Goal: Find specific page/section: Find specific page/section

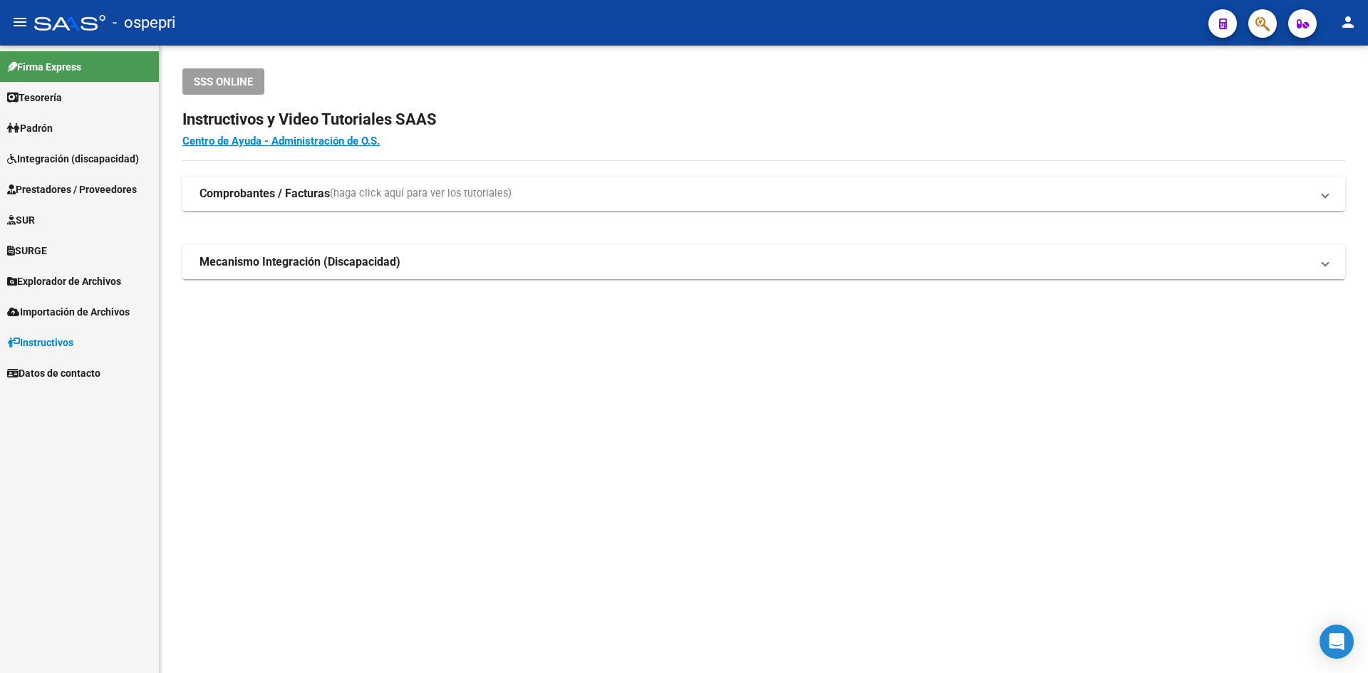
click at [86, 187] on span "Prestadores / Proveedores" at bounding box center [72, 190] width 130 height 16
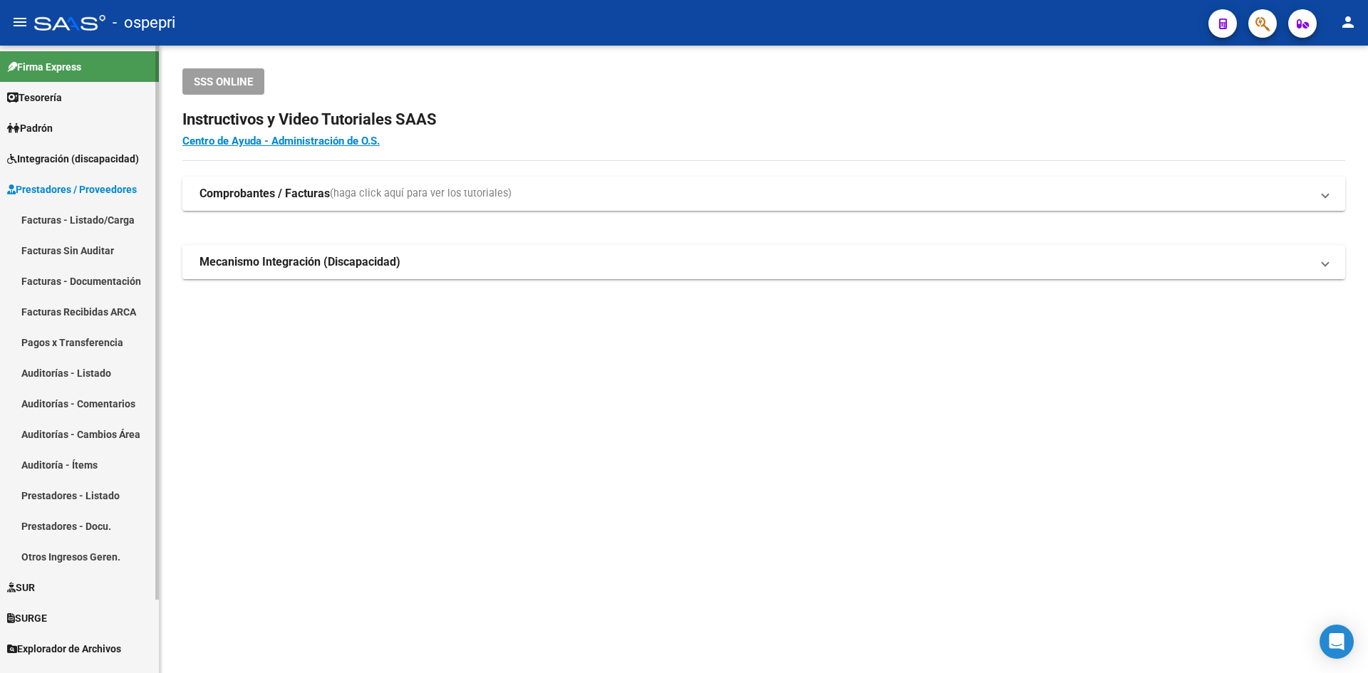
click at [78, 214] on link "Facturas - Listado/Carga" at bounding box center [79, 219] width 159 height 31
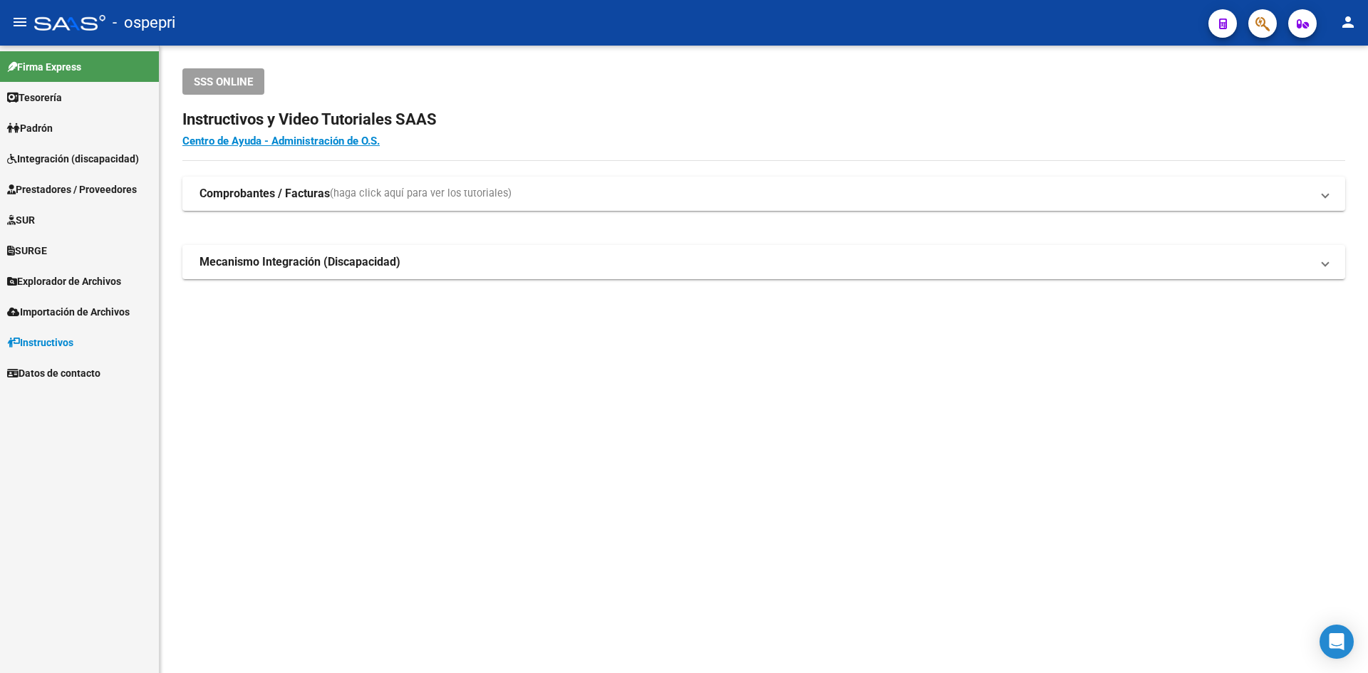
click at [47, 154] on span "Integración (discapacidad)" at bounding box center [73, 159] width 132 height 16
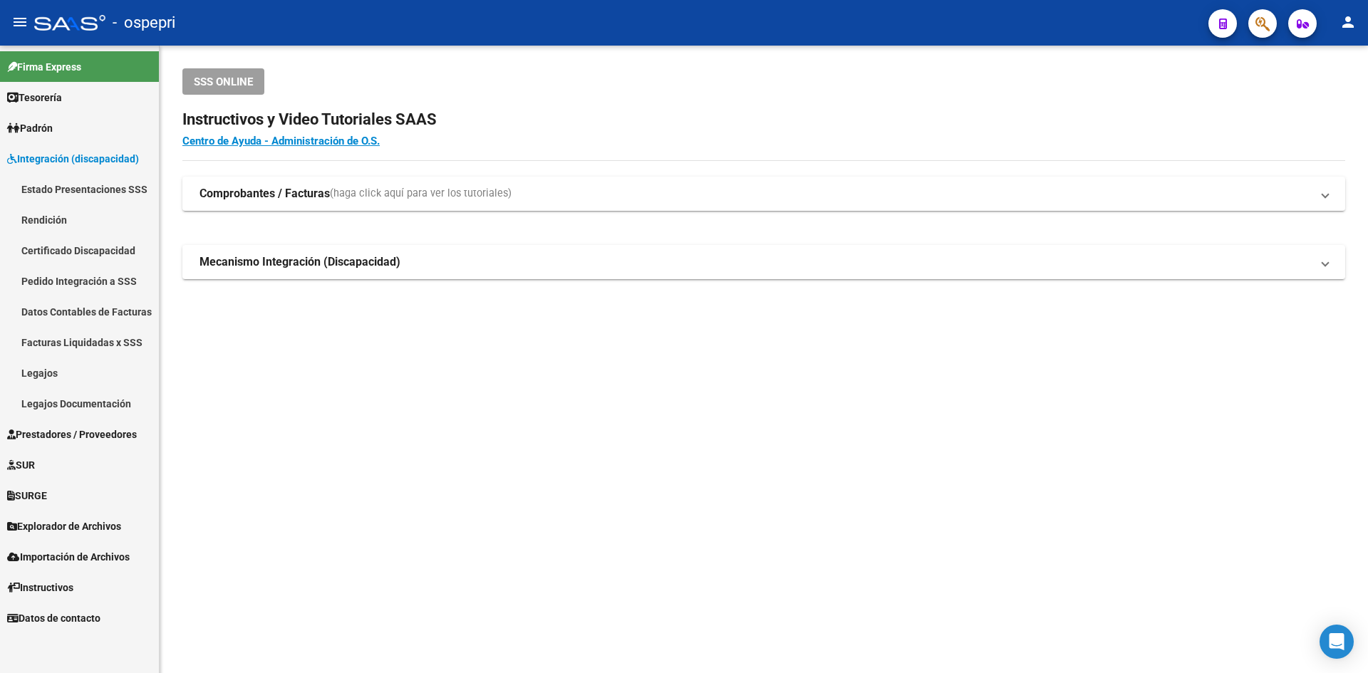
click at [28, 374] on link "Legajos" at bounding box center [79, 373] width 159 height 31
